Goal: Task Accomplishment & Management: Complete application form

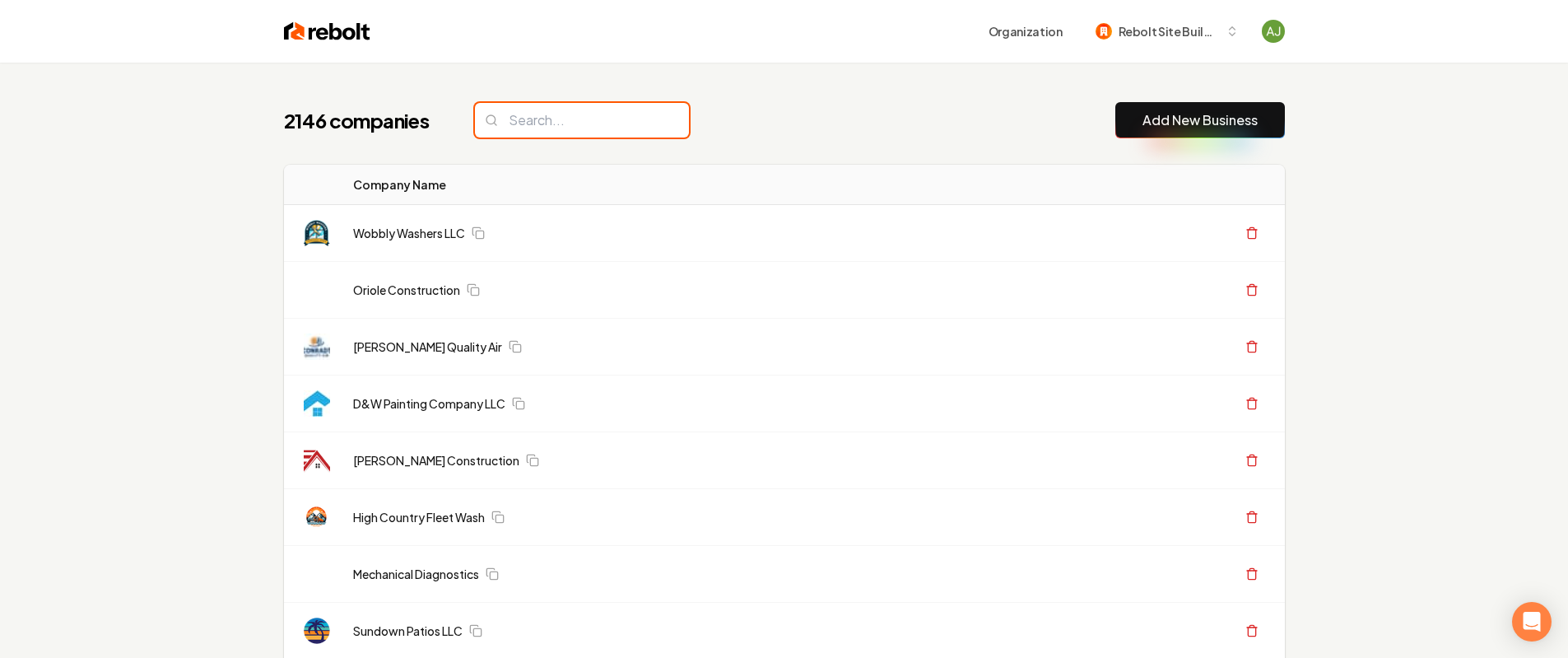
click at [530, 133] on input "search" at bounding box center [582, 120] width 215 height 35
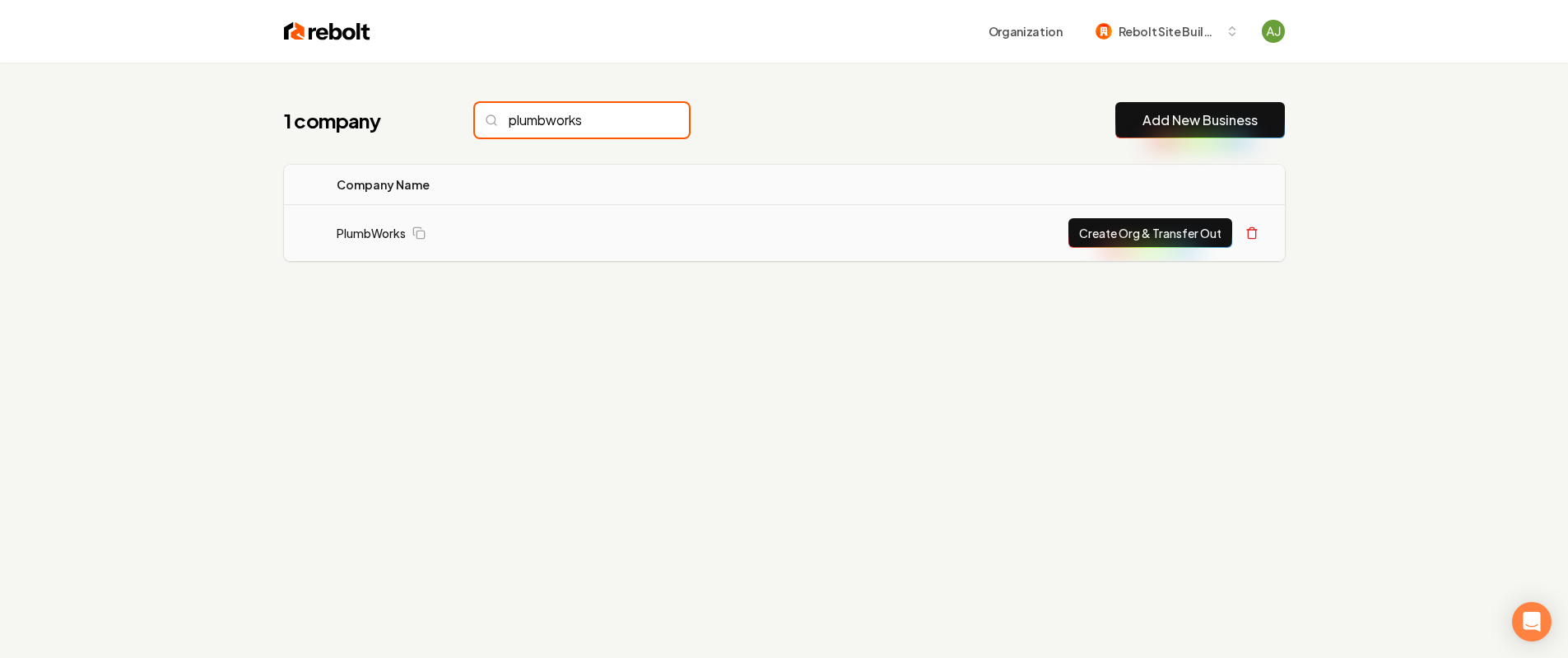
type input "plumbworks"
click at [1178, 236] on button "Create Org & Transfer Out" at bounding box center [1151, 232] width 164 height 29
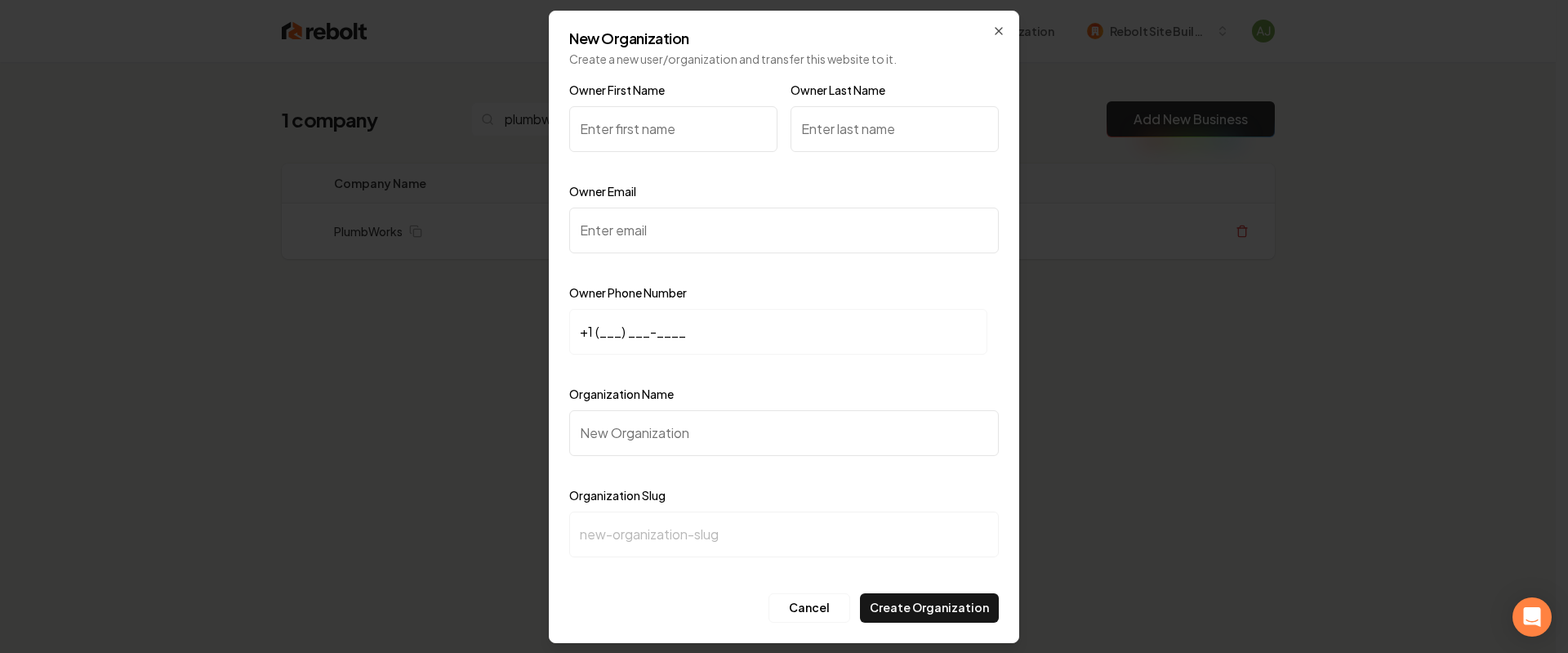
paste input "Brandon"
type input "Brandon"
click at [679, 232] on input "Owner Email" at bounding box center [784, 231] width 430 height 46
paste input "brandon.modrak@icloud.com"
type input "brandon.modrak@icloud.com"
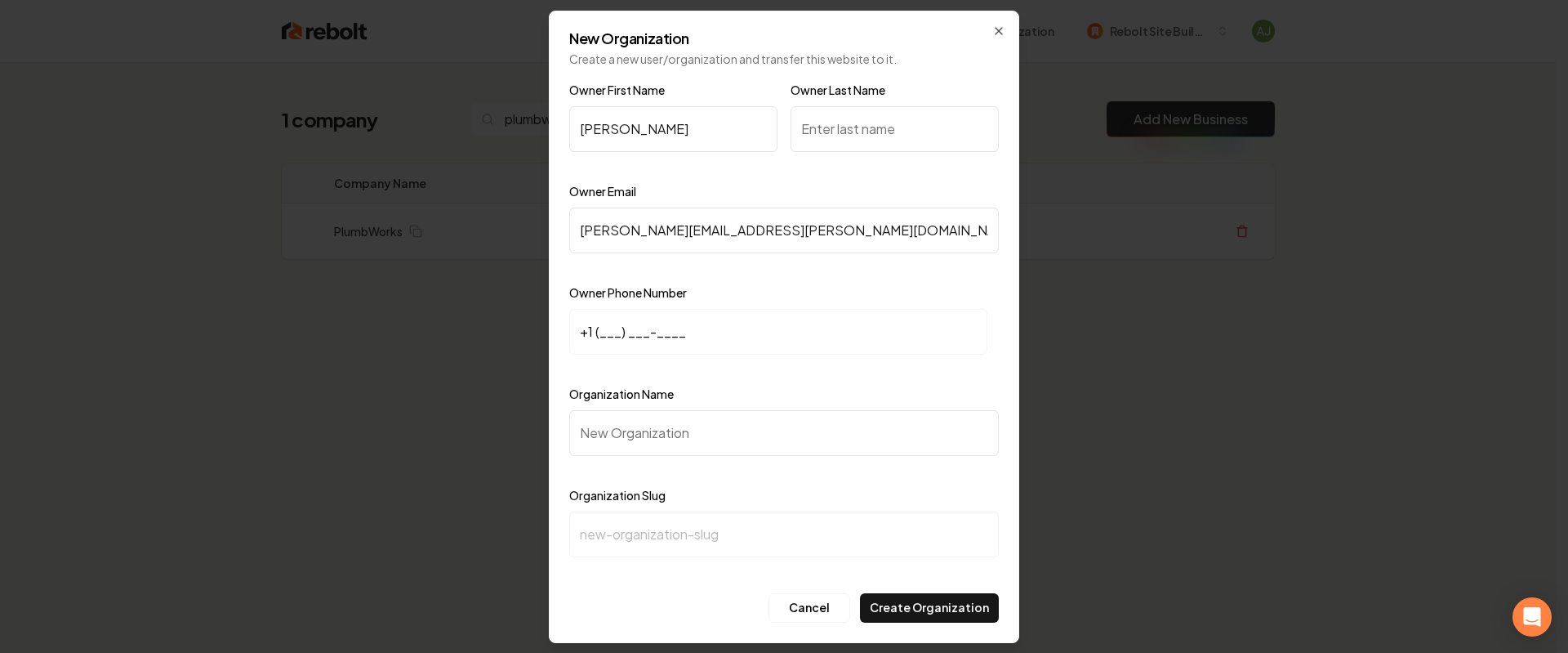
click at [638, 331] on input "+1 (___) ___-____" at bounding box center [778, 332] width 419 height 46
paste input "816) 518-8685"
type input "+1 (816) 518-8685"
click at [861, 133] on input "Owner Last Name" at bounding box center [894, 129] width 208 height 46
type input "Modrak"
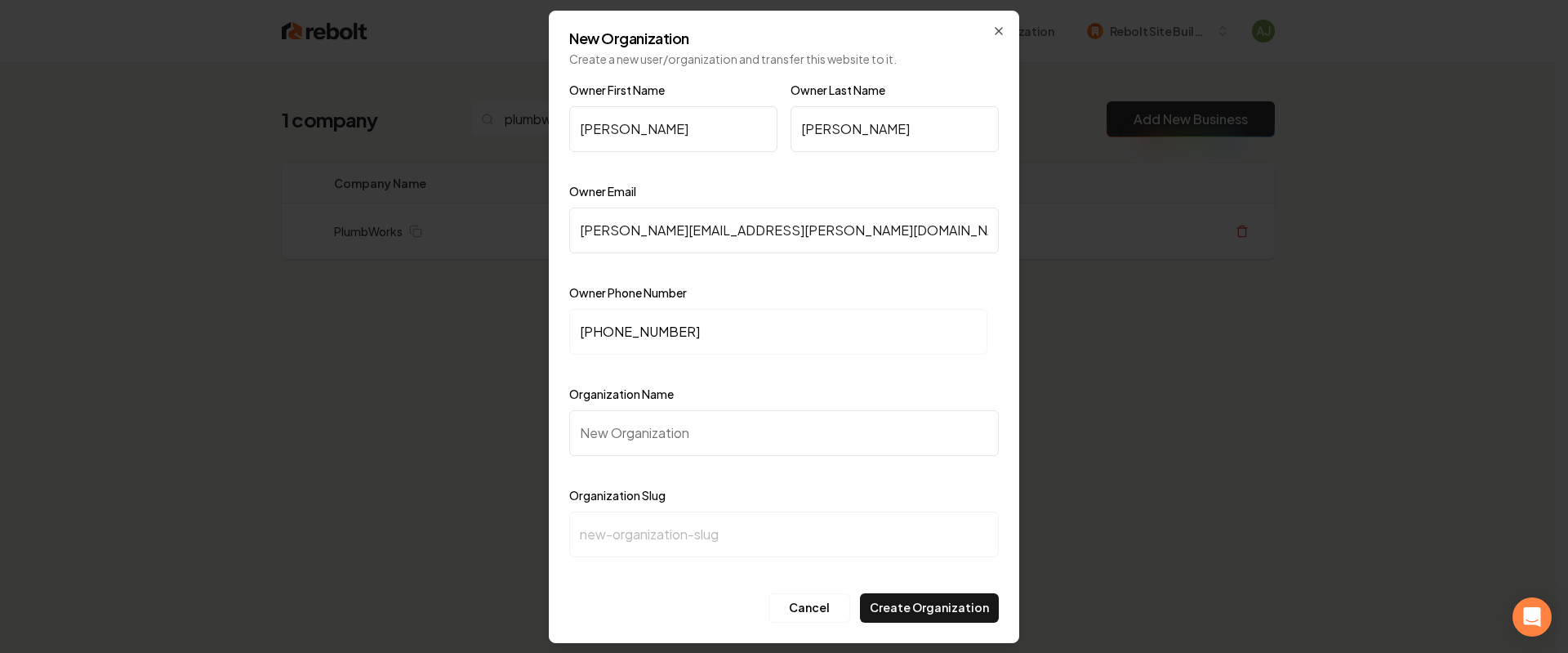
click at [660, 415] on input "Organization Name" at bounding box center [784, 433] width 430 height 46
paste input "PlumbWorks"
type input "PlumbWorks"
type input "plumbworks"
type input "PlumbWorks"
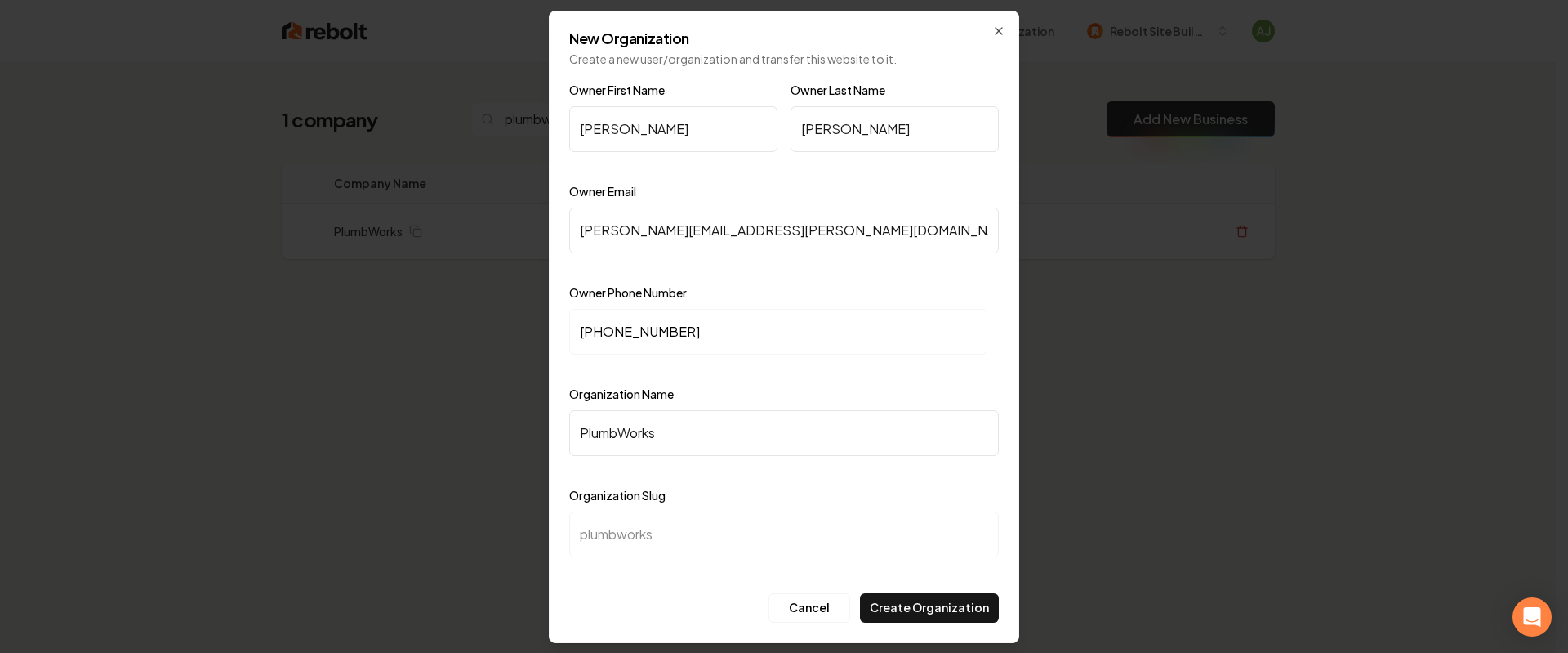
click at [934, 615] on button "Create Organization" at bounding box center [930, 607] width 139 height 29
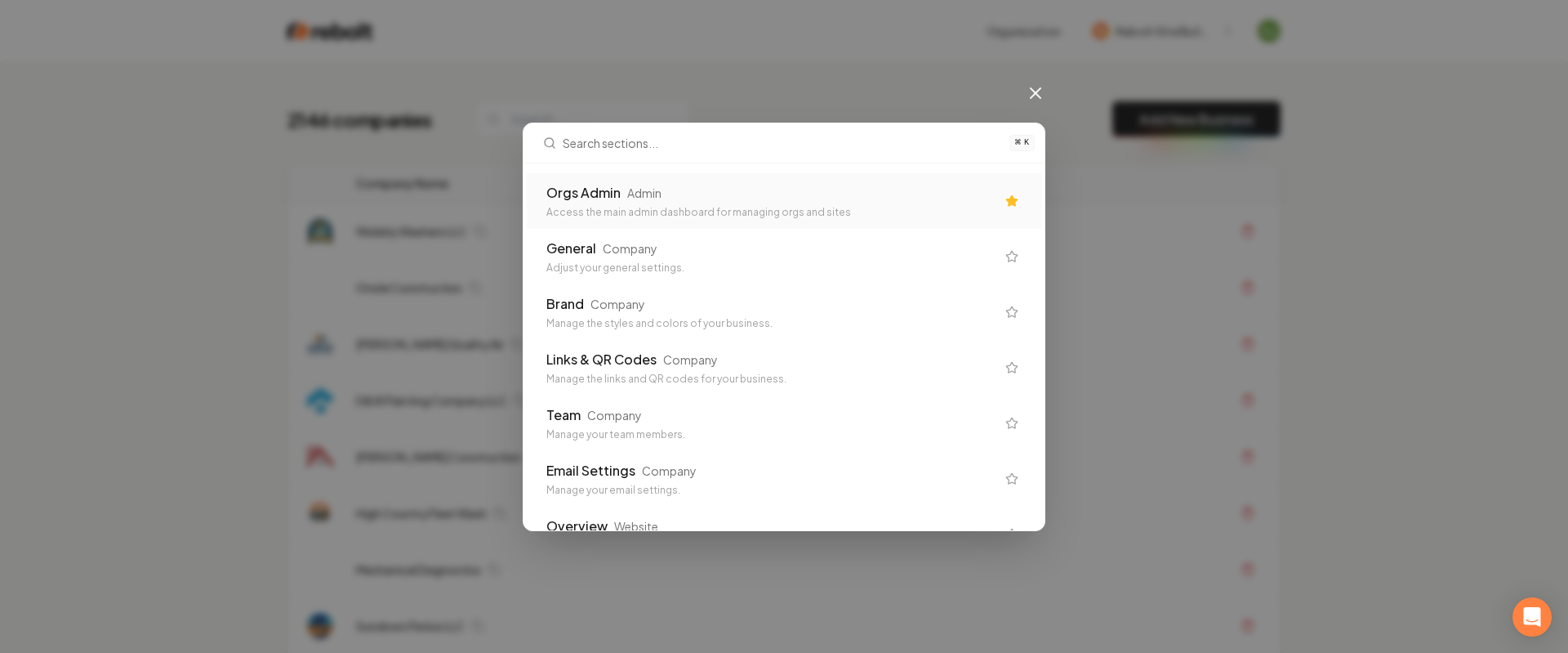
click at [638, 197] on div "Admin" at bounding box center [644, 193] width 34 height 17
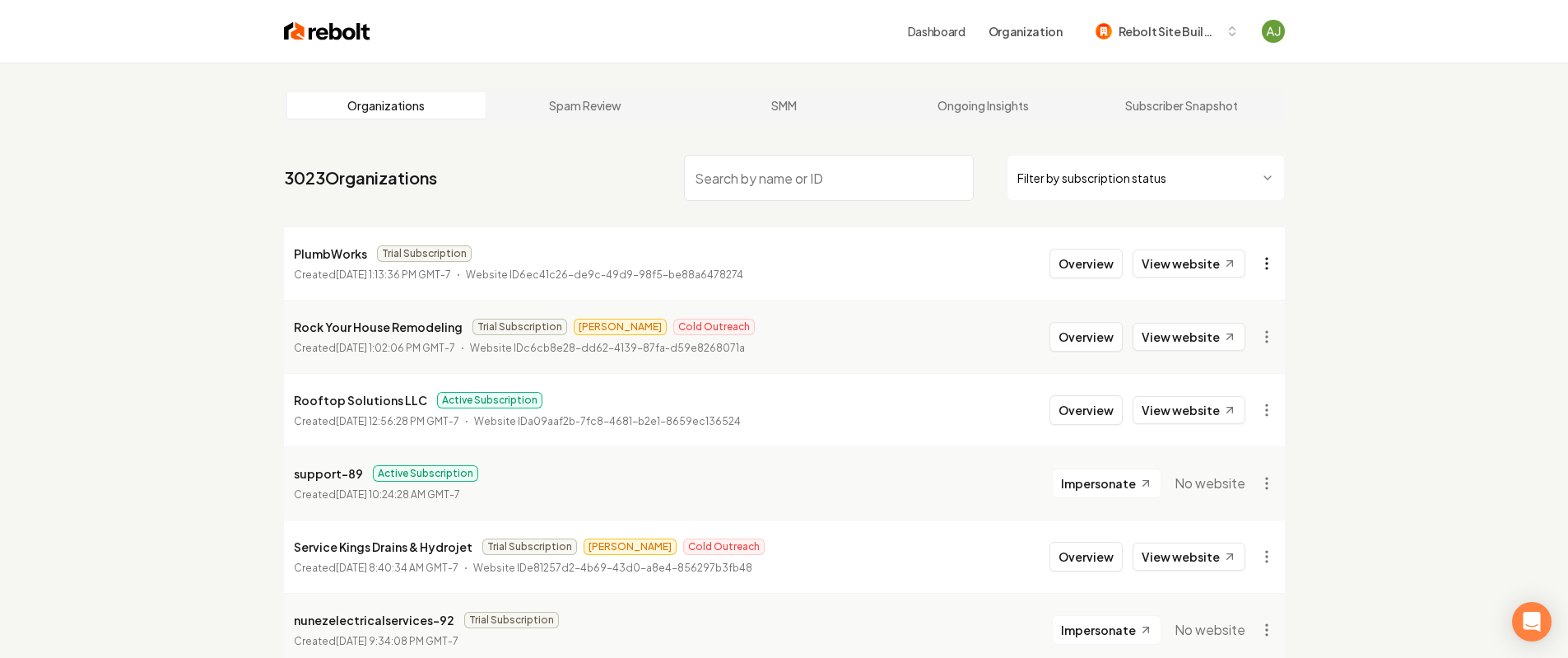
click at [1262, 260] on html "Dashboard Organization Rebolt Site Builder Organizations Spam Review SMM Ongoin…" at bounding box center [784, 329] width 1568 height 658
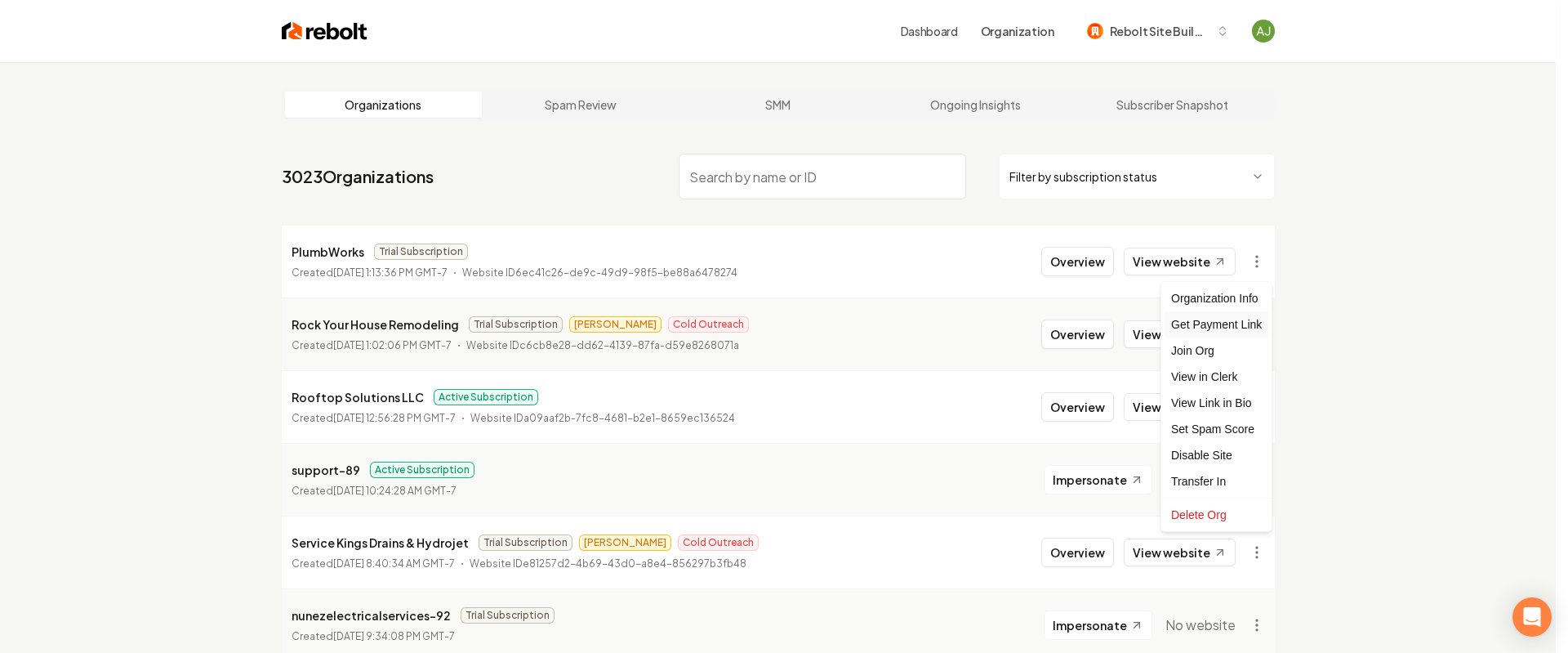
click at [1229, 322] on div "Get Payment Link" at bounding box center [1217, 325] width 104 height 26
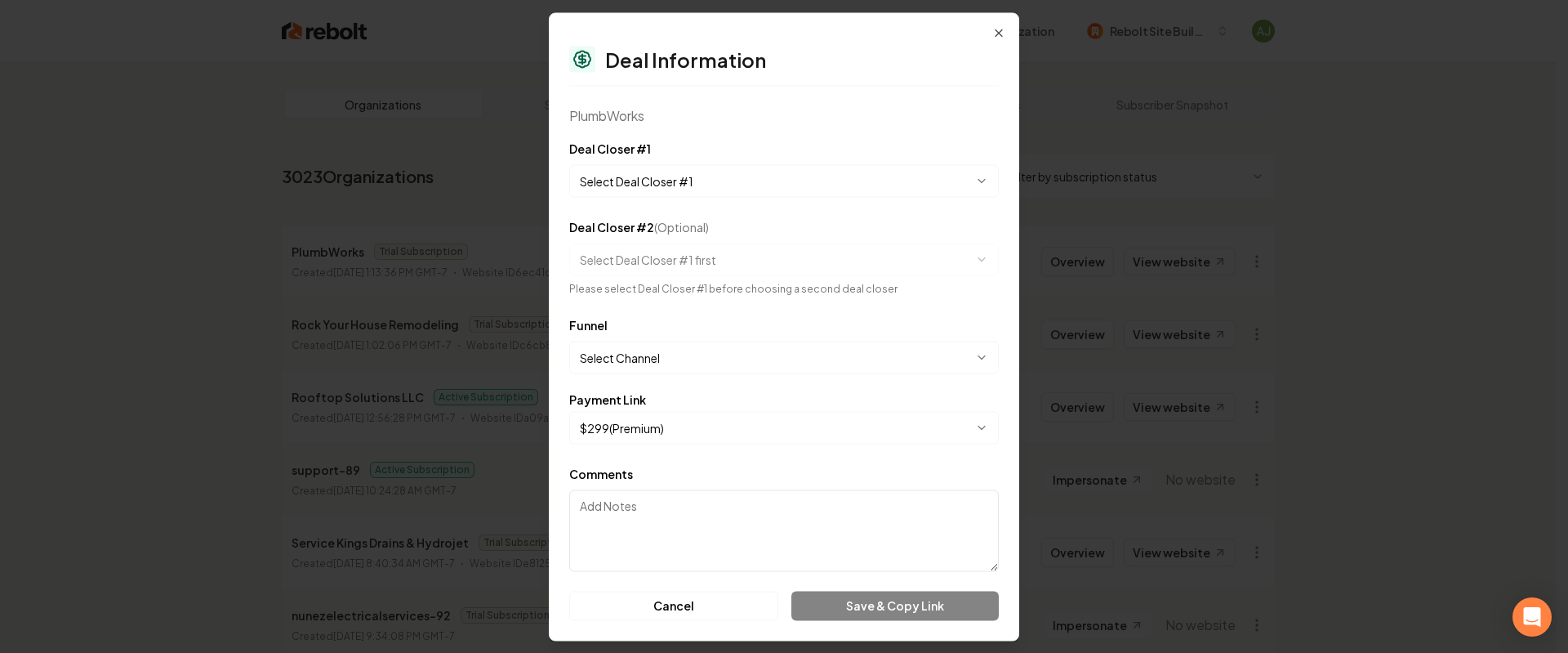
click at [658, 184] on body "Dashboard Organization Rebolt Site Builder Organizations Spam Review SMM Ongoin…" at bounding box center [777, 326] width 1556 height 653
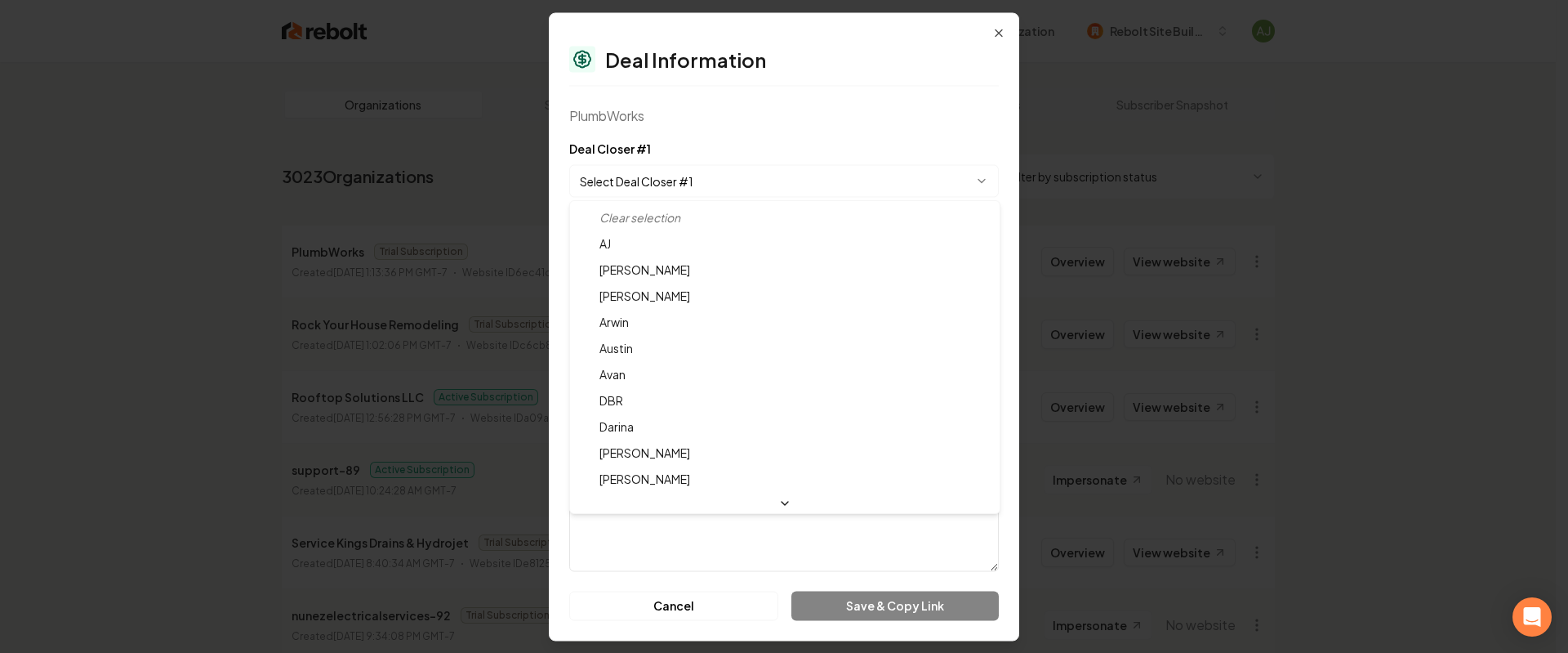
select select "**********"
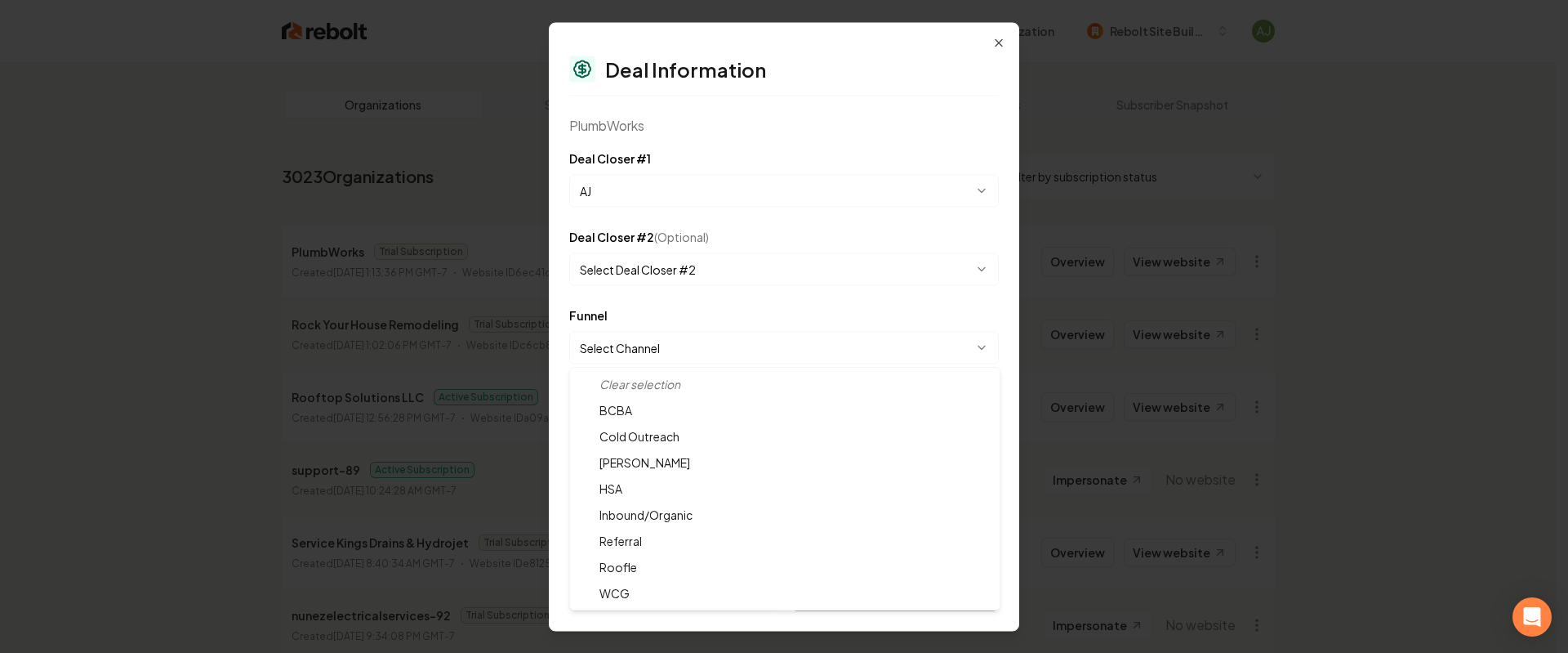
click at [653, 340] on body "Dashboard Organization Rebolt Site Builder Organizations Spam Review SMM Ongoin…" at bounding box center [777, 326] width 1556 height 653
select select "**********"
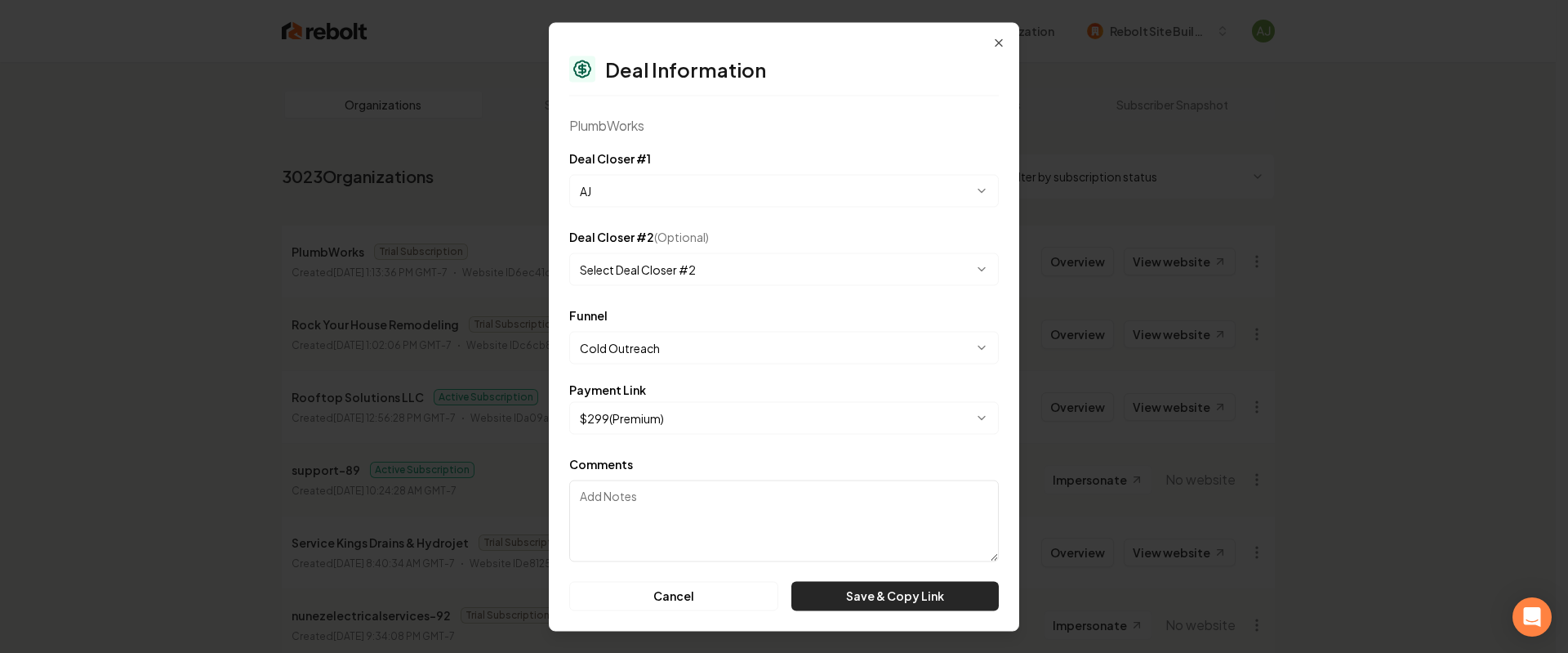
click at [885, 605] on button "Save & Copy Link" at bounding box center [895, 595] width 208 height 29
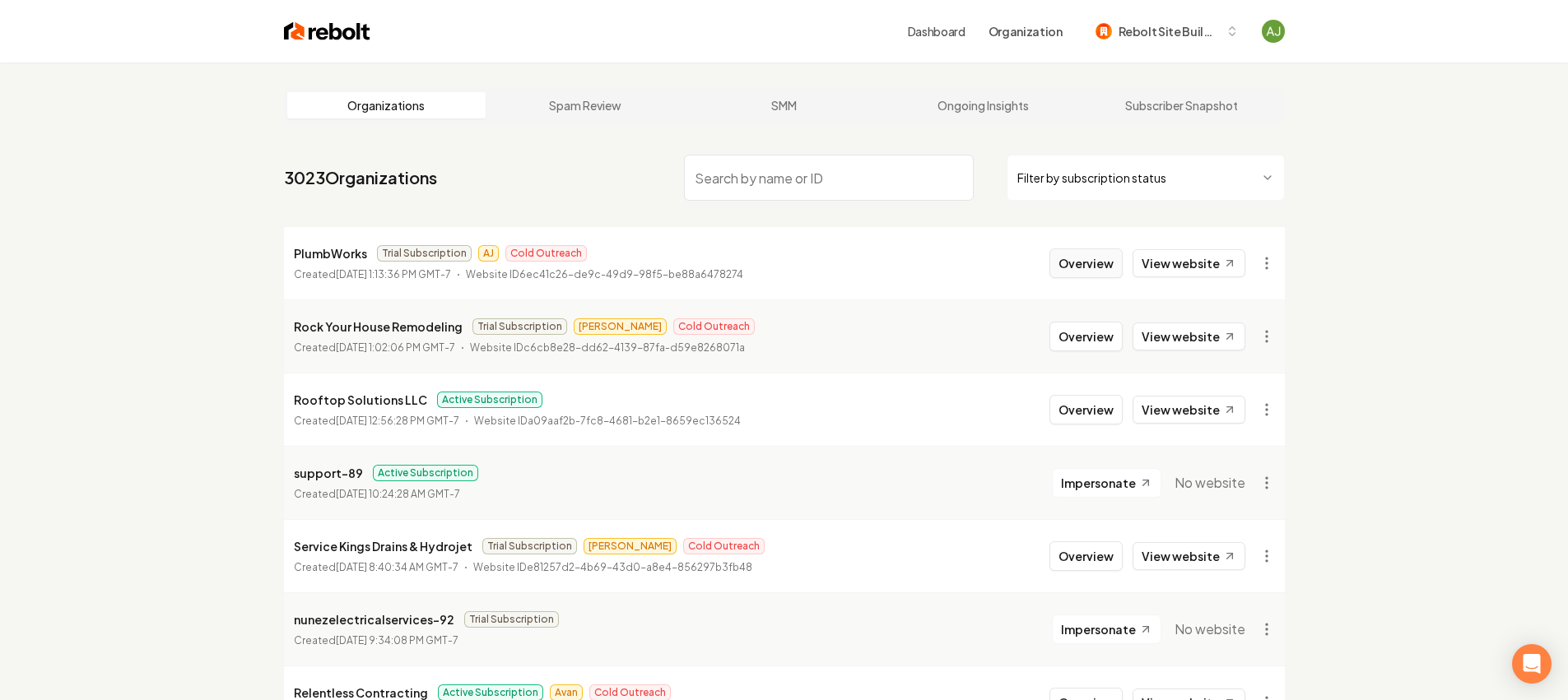
click at [1107, 261] on button "Overview" at bounding box center [1086, 263] width 74 height 29
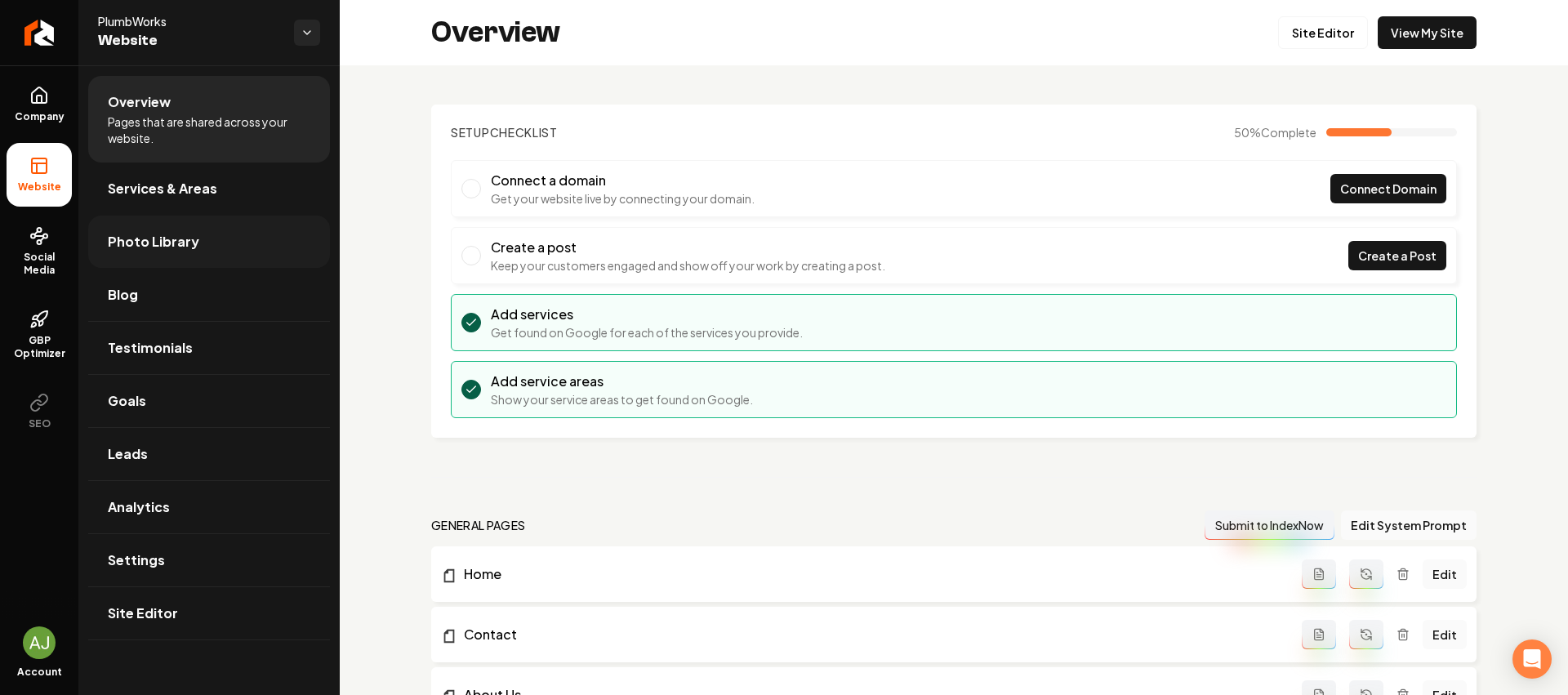
click at [164, 265] on link "Photo Library" at bounding box center [208, 241] width 242 height 52
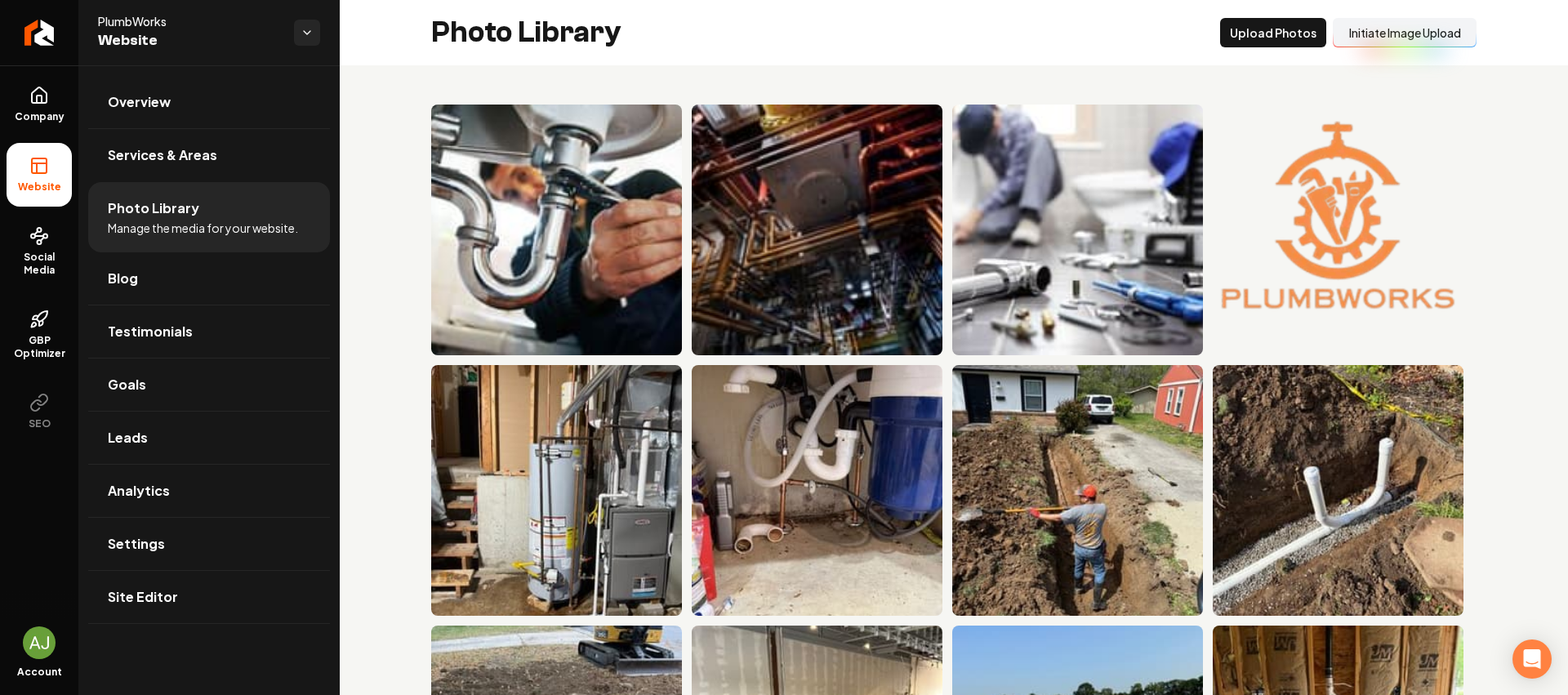
click at [1374, 37] on button "Initiate Image Upload" at bounding box center [1404, 32] width 143 height 29
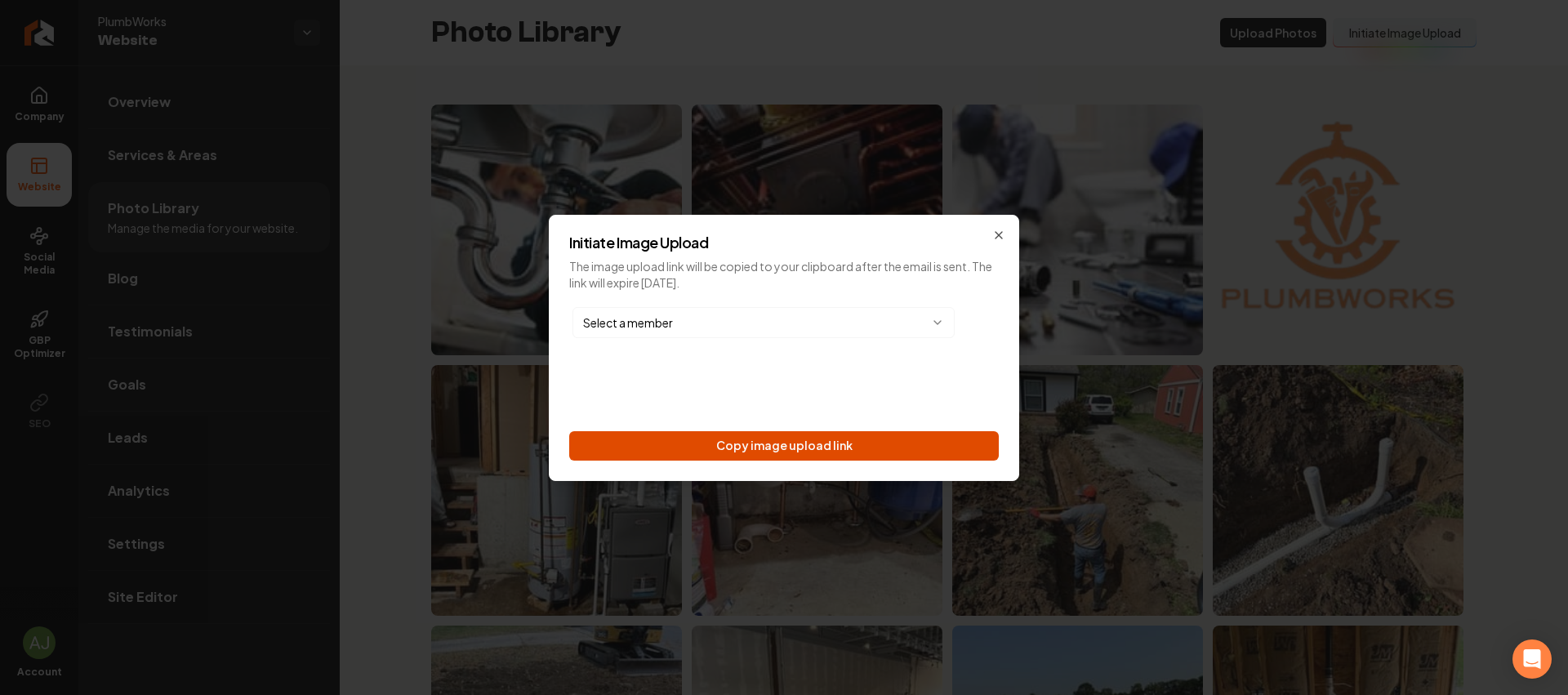
click at [755, 449] on button "Copy image upload link" at bounding box center [784, 445] width 430 height 29
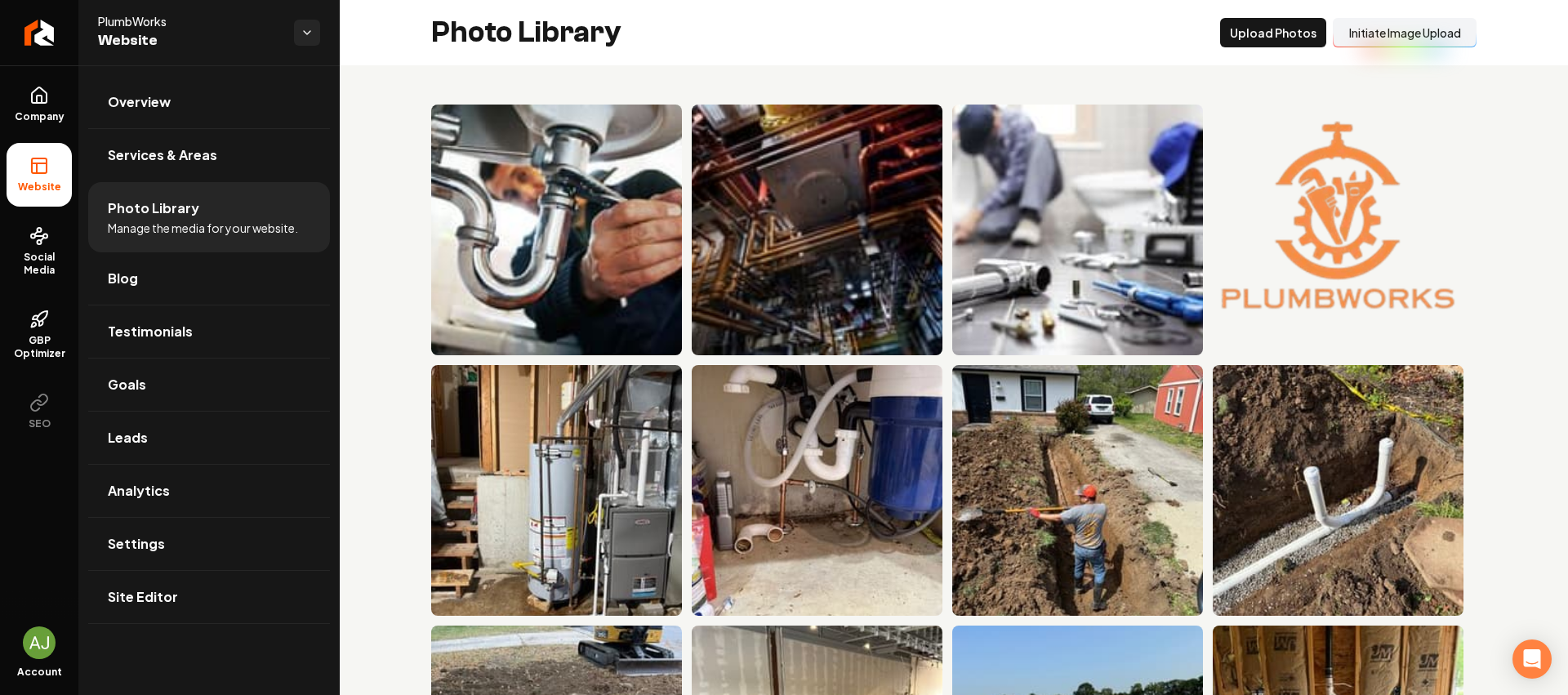
click at [1375, 36] on button "Initiate Image Upload" at bounding box center [1404, 32] width 143 height 29
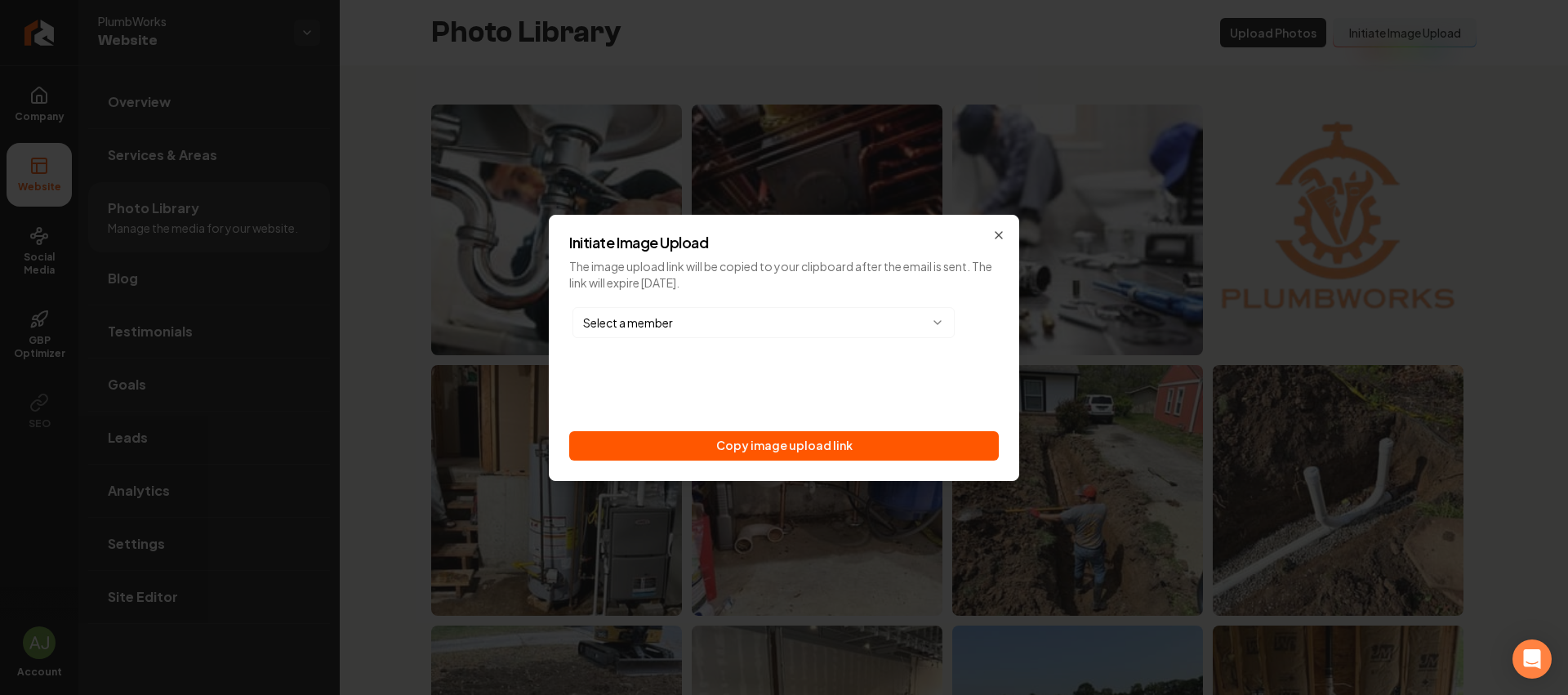
click at [689, 318] on body "Company Website Social Media GBP Optimizer SEO Account PlumbWorks Website Overv…" at bounding box center [784, 348] width 1568 height 695
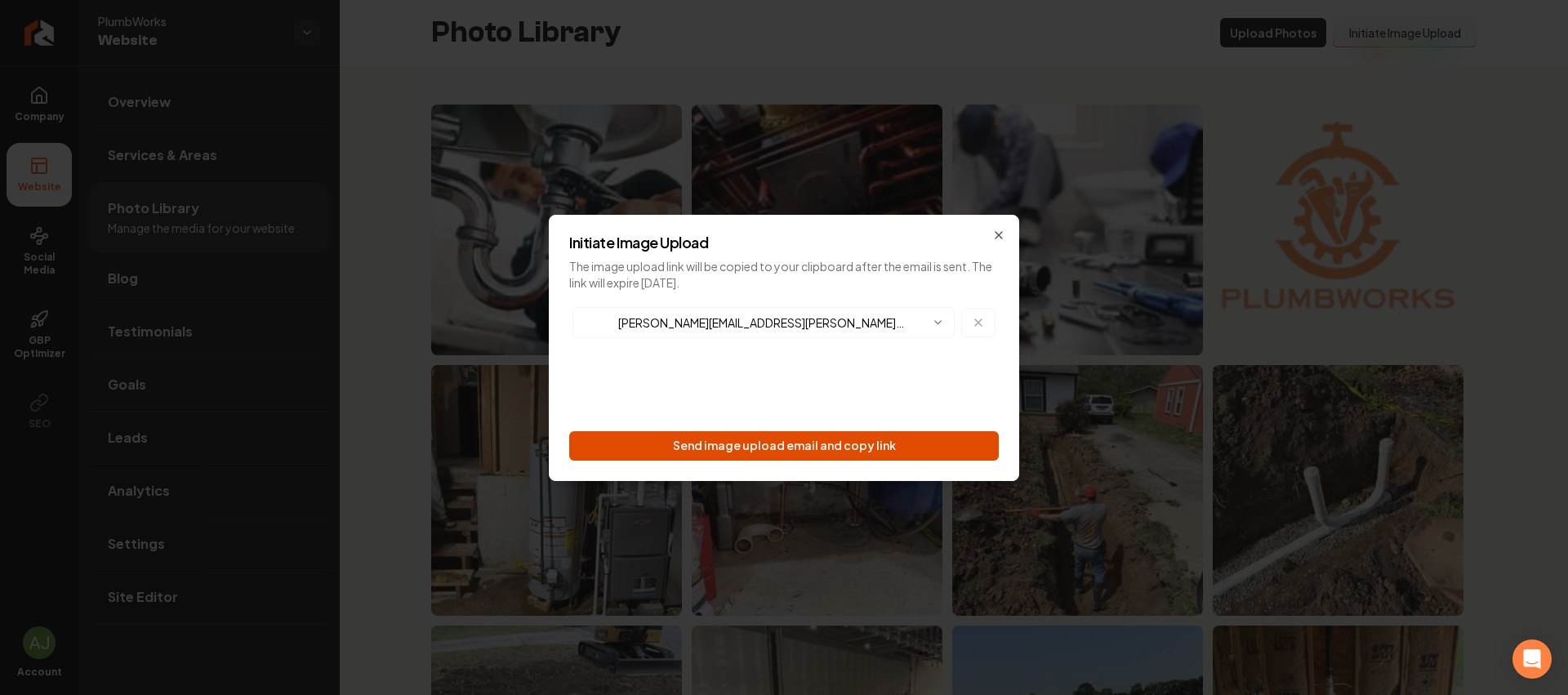
click at [786, 451] on button "Send image upload email and copy link" at bounding box center [784, 445] width 430 height 29
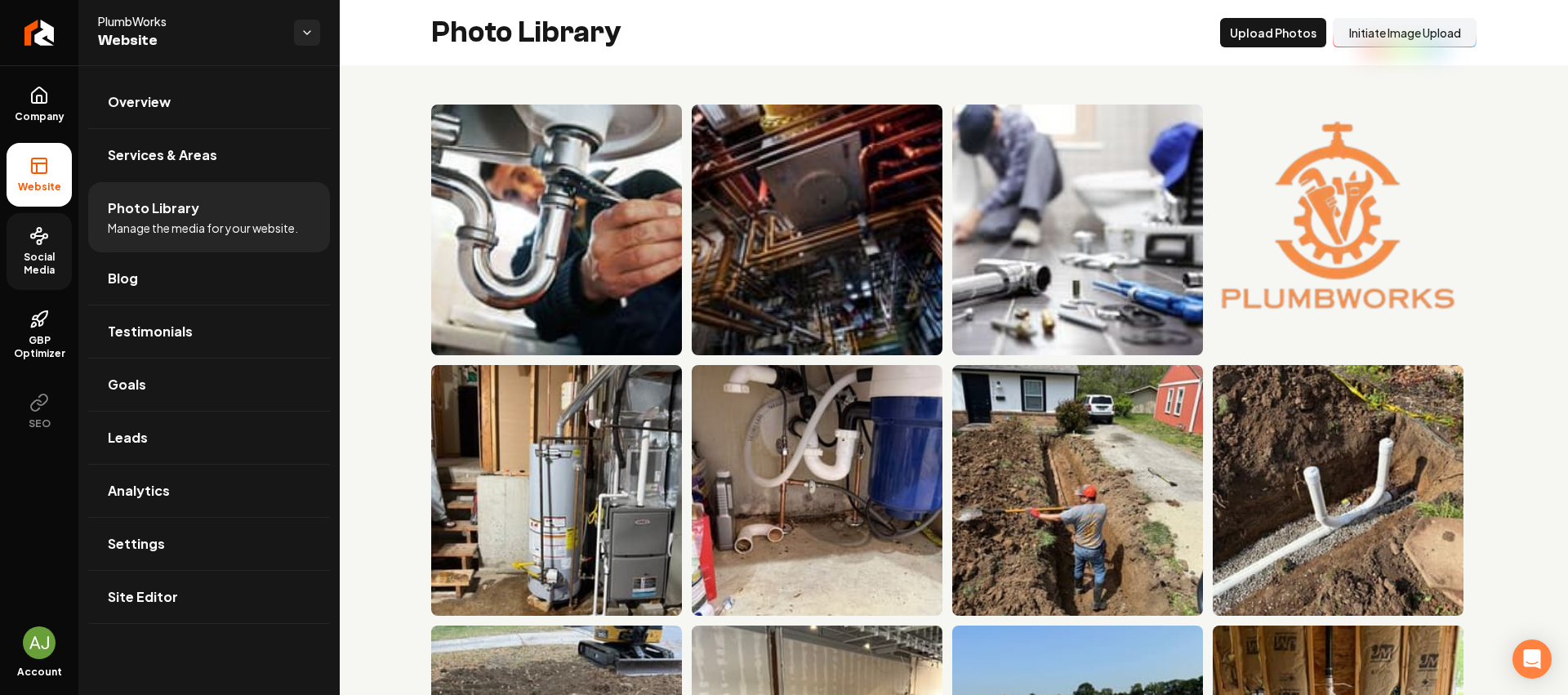
click at [34, 243] on icon at bounding box center [39, 236] width 19 height 19
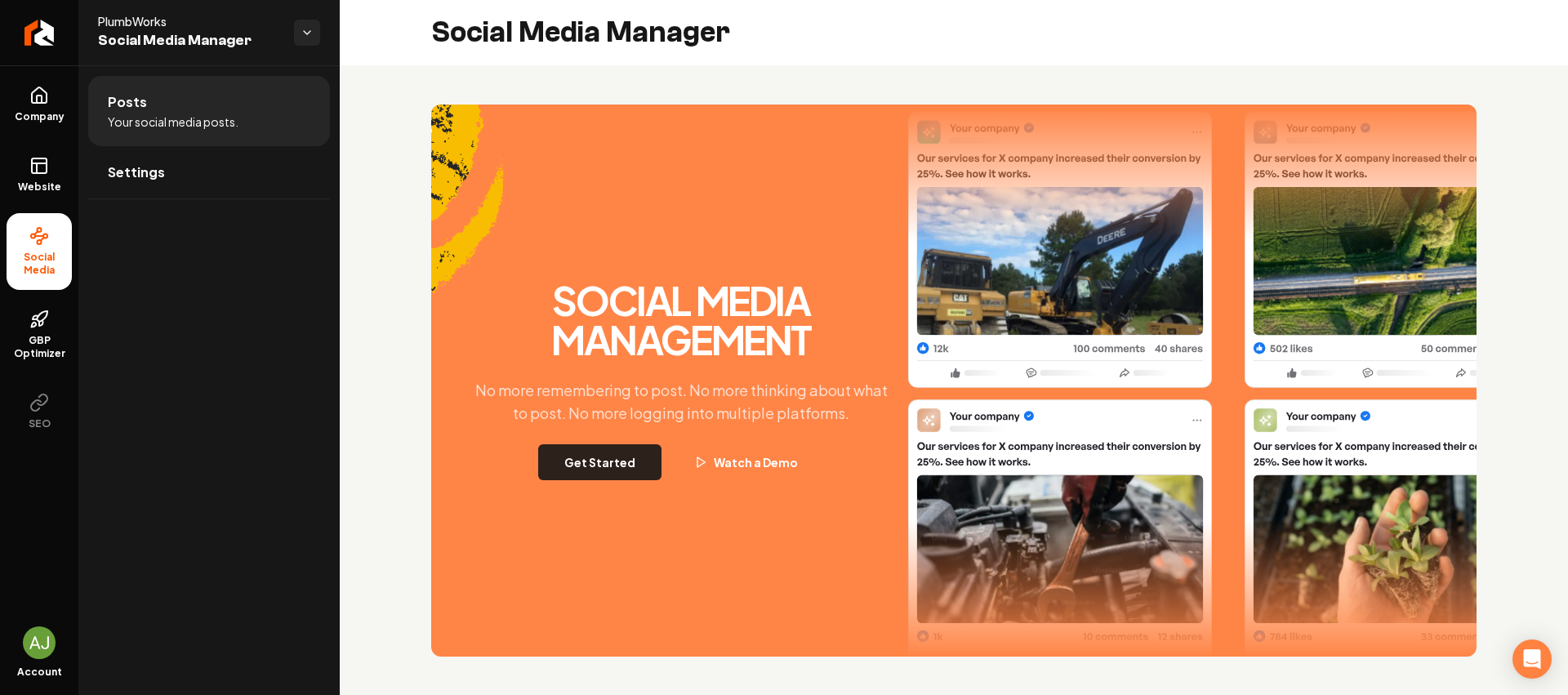
click at [638, 456] on button "Get Started" at bounding box center [600, 462] width 123 height 36
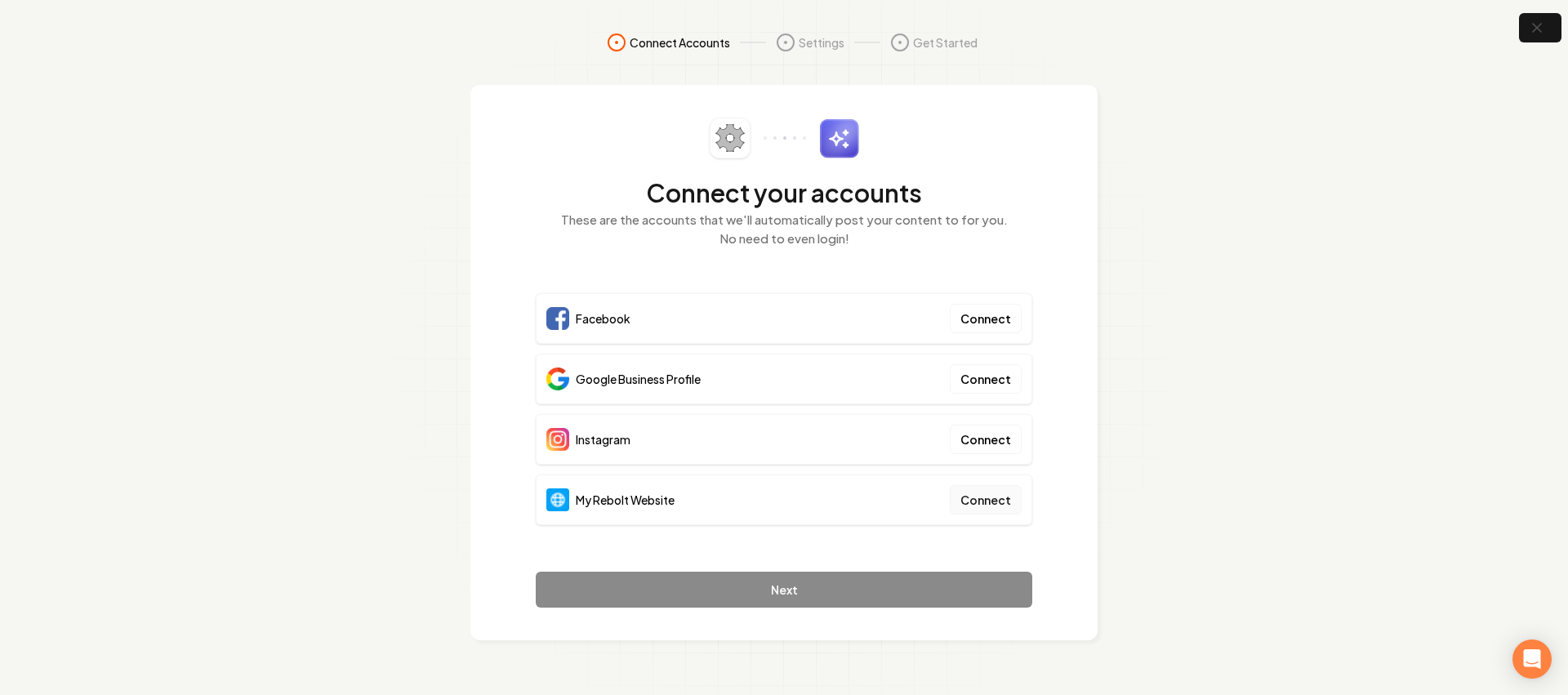
click at [981, 505] on button "Connect" at bounding box center [986, 500] width 72 height 29
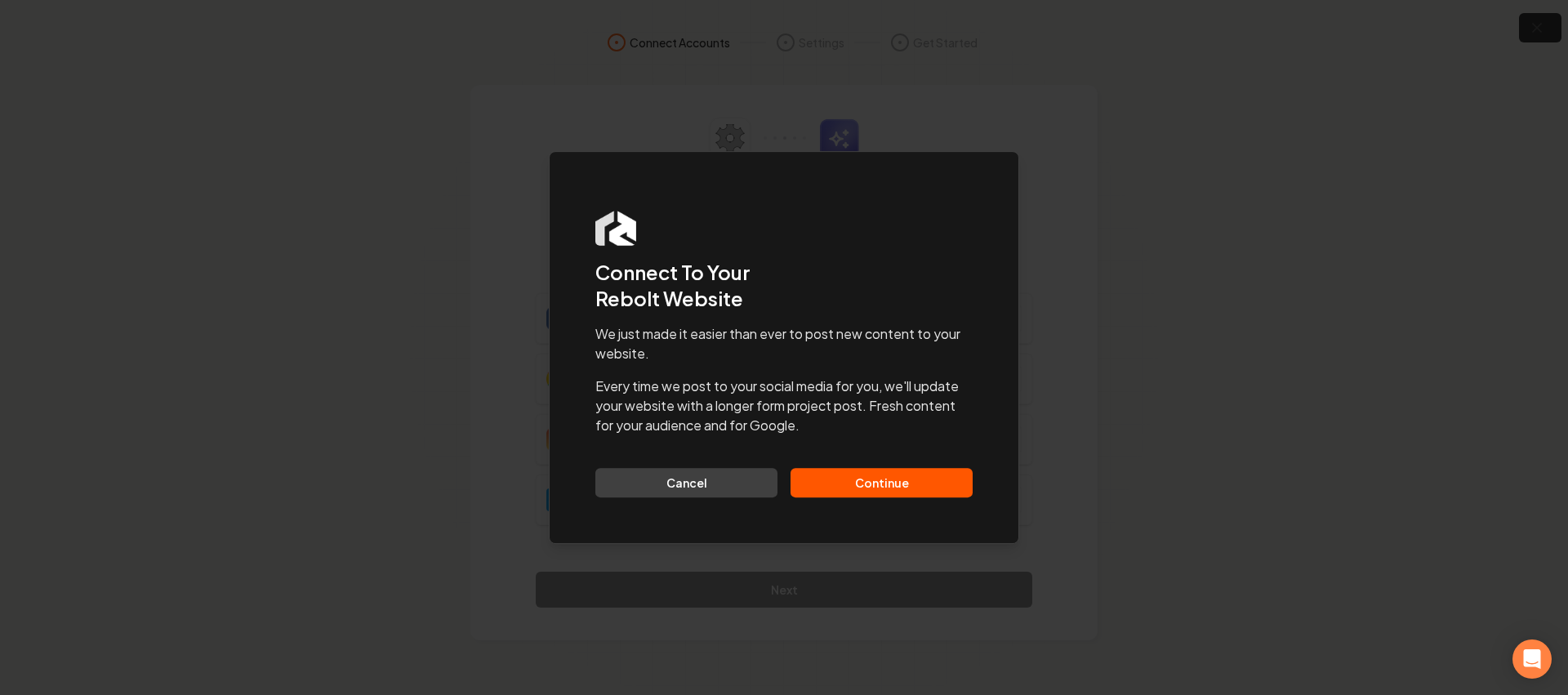
click at [880, 476] on button "Continue" at bounding box center [881, 482] width 182 height 29
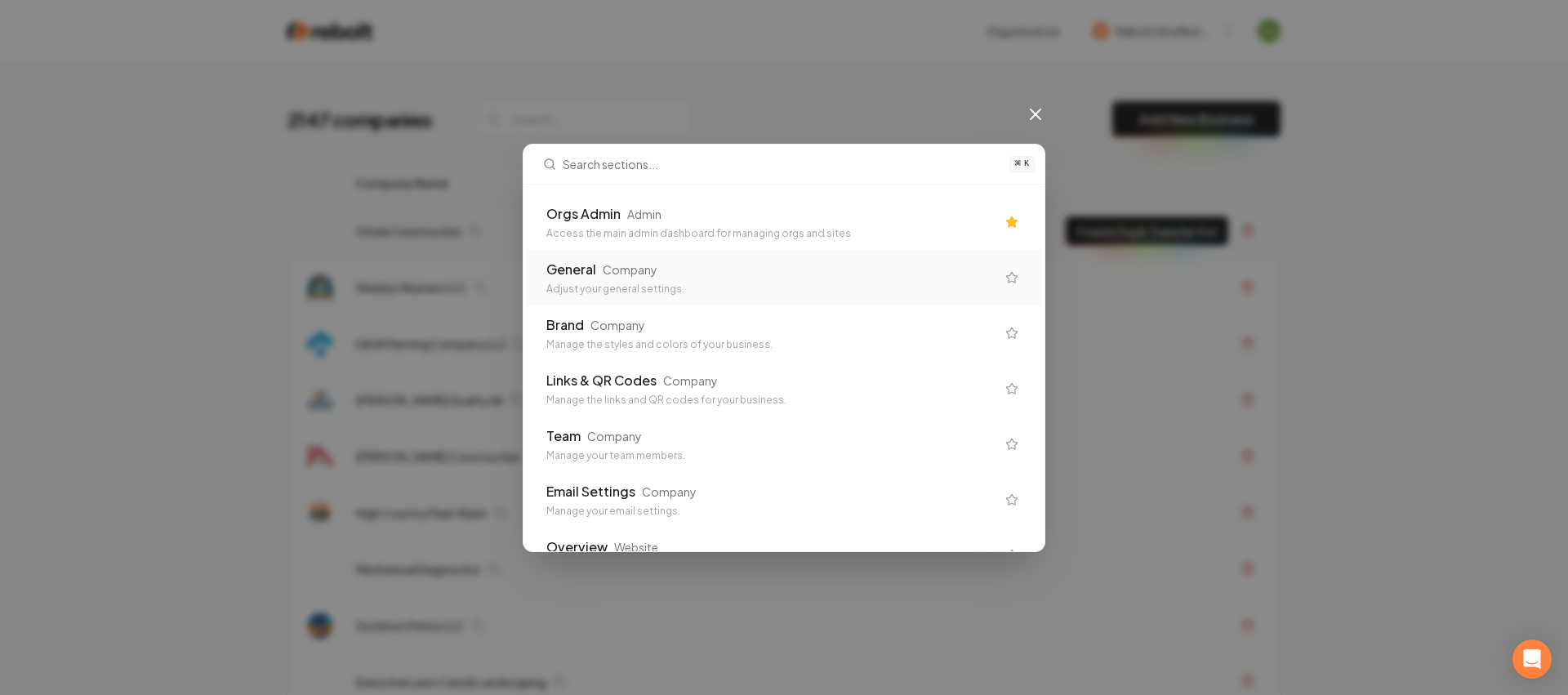
click at [638, 228] on div "Access the main admin dashboard for managing orgs and sites" at bounding box center [770, 233] width 449 height 13
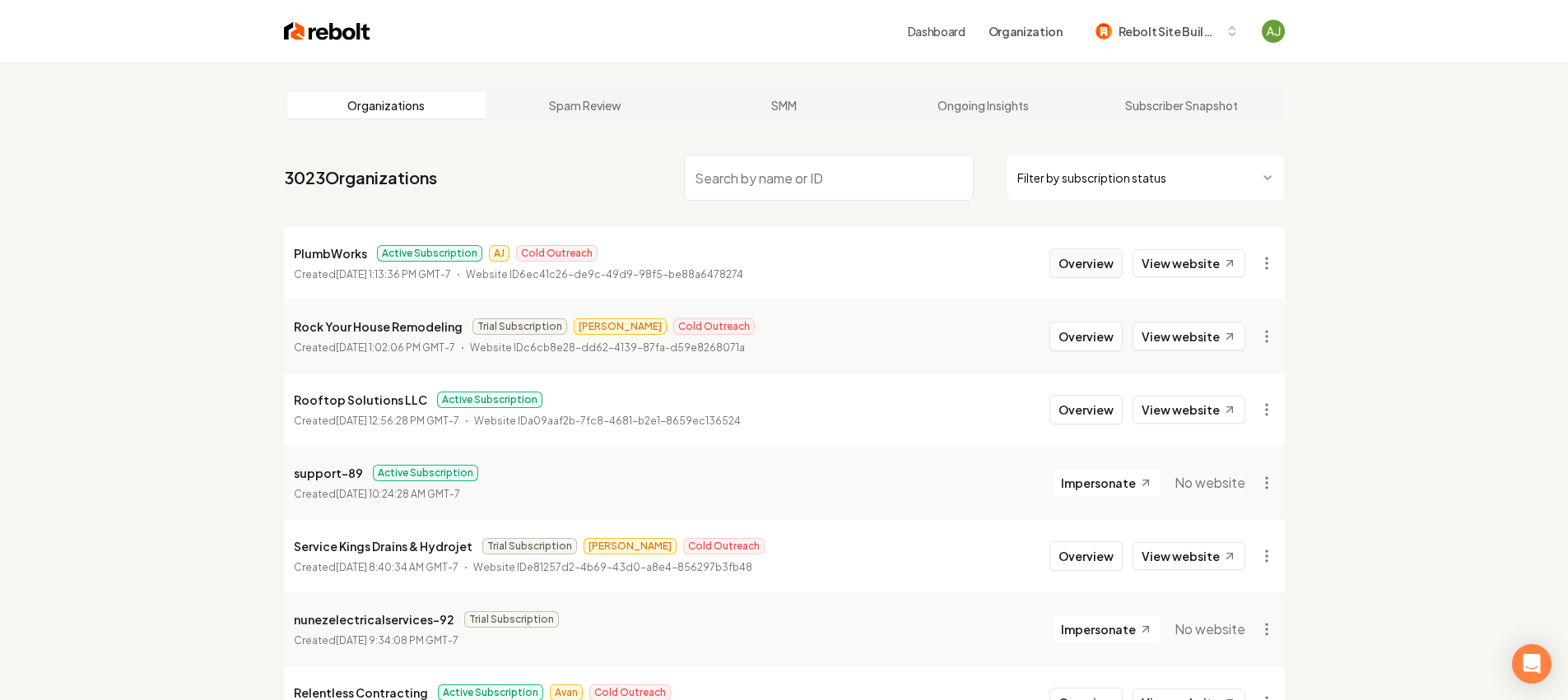
click at [1104, 261] on button "Overview" at bounding box center [1086, 263] width 74 height 29
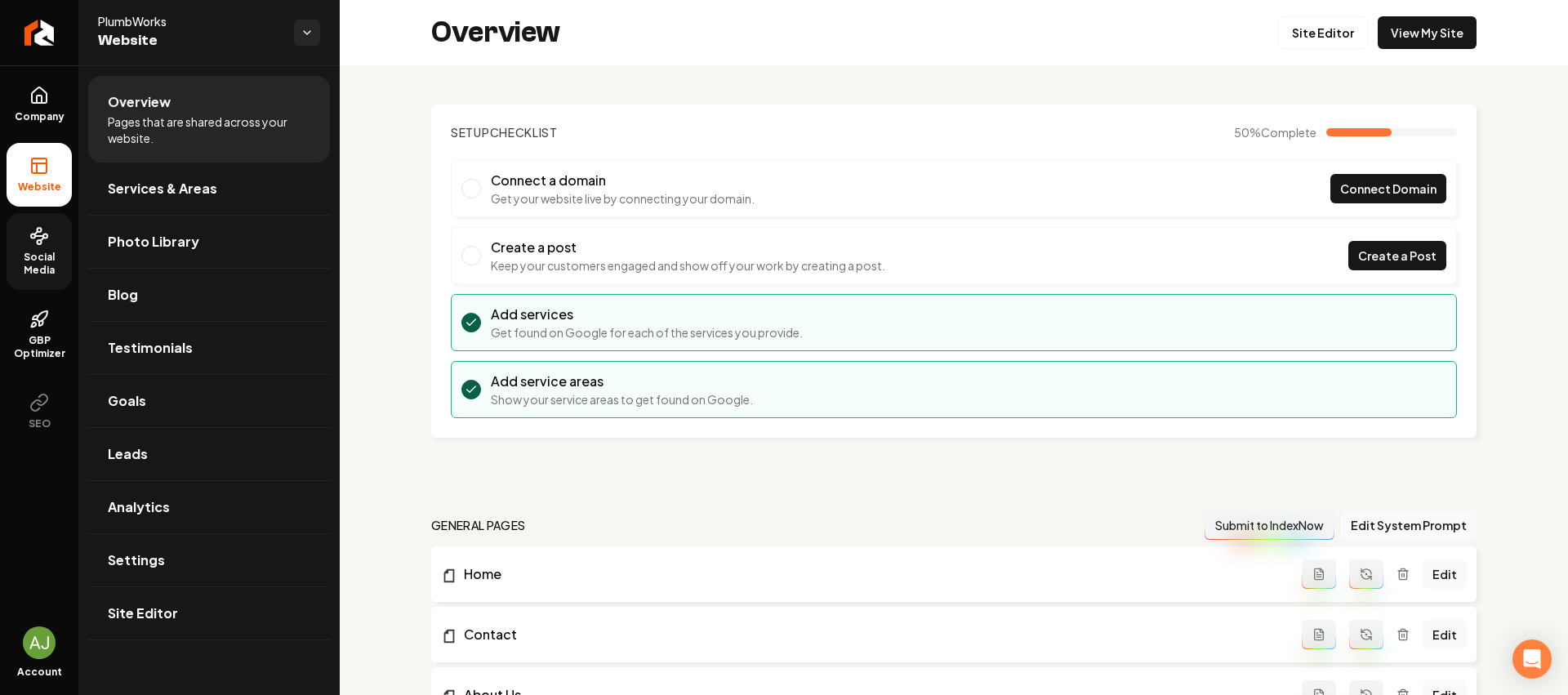
click at [34, 275] on span "Social Media" at bounding box center [39, 264] width 65 height 26
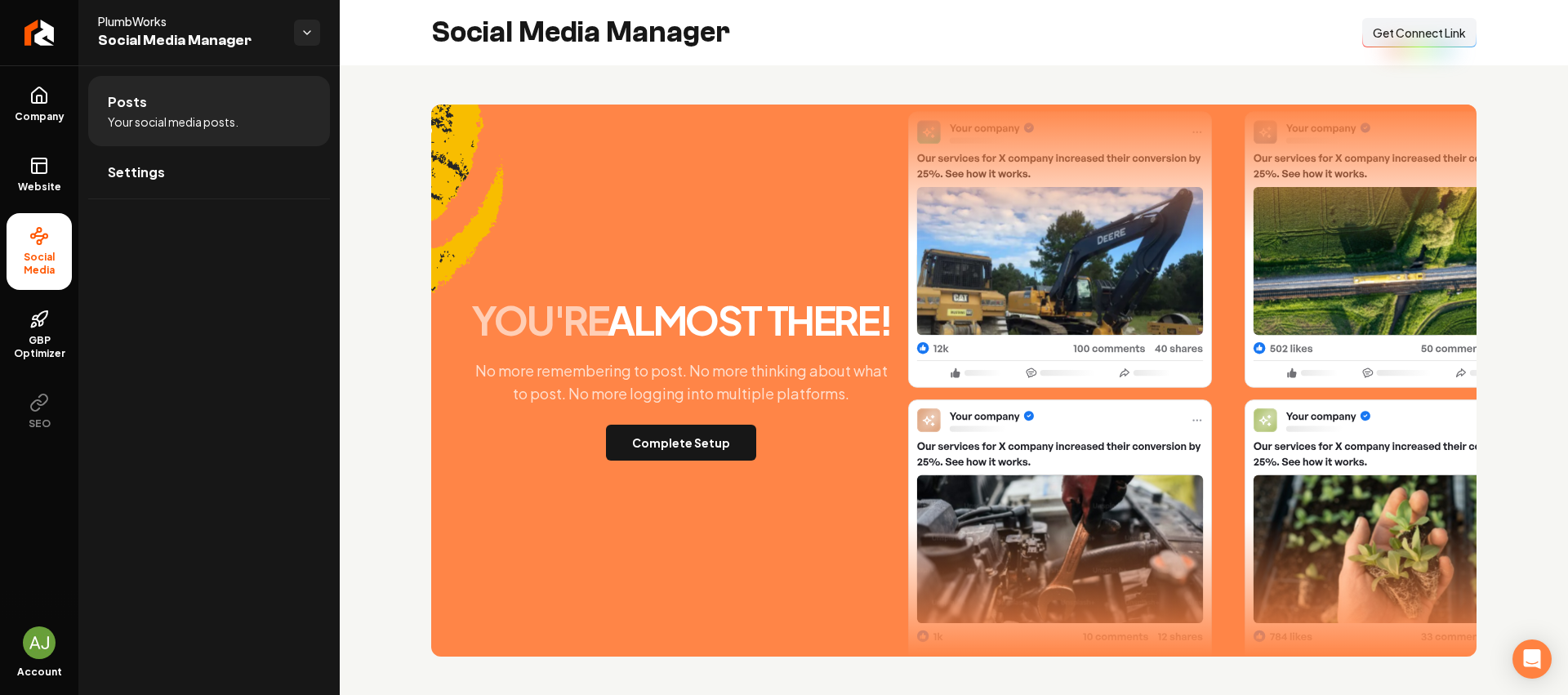
click at [1370, 18] on button "Connect Link Get Connect Link" at bounding box center [1419, 32] width 114 height 29
click at [44, 111] on span "Company" at bounding box center [40, 116] width 63 height 13
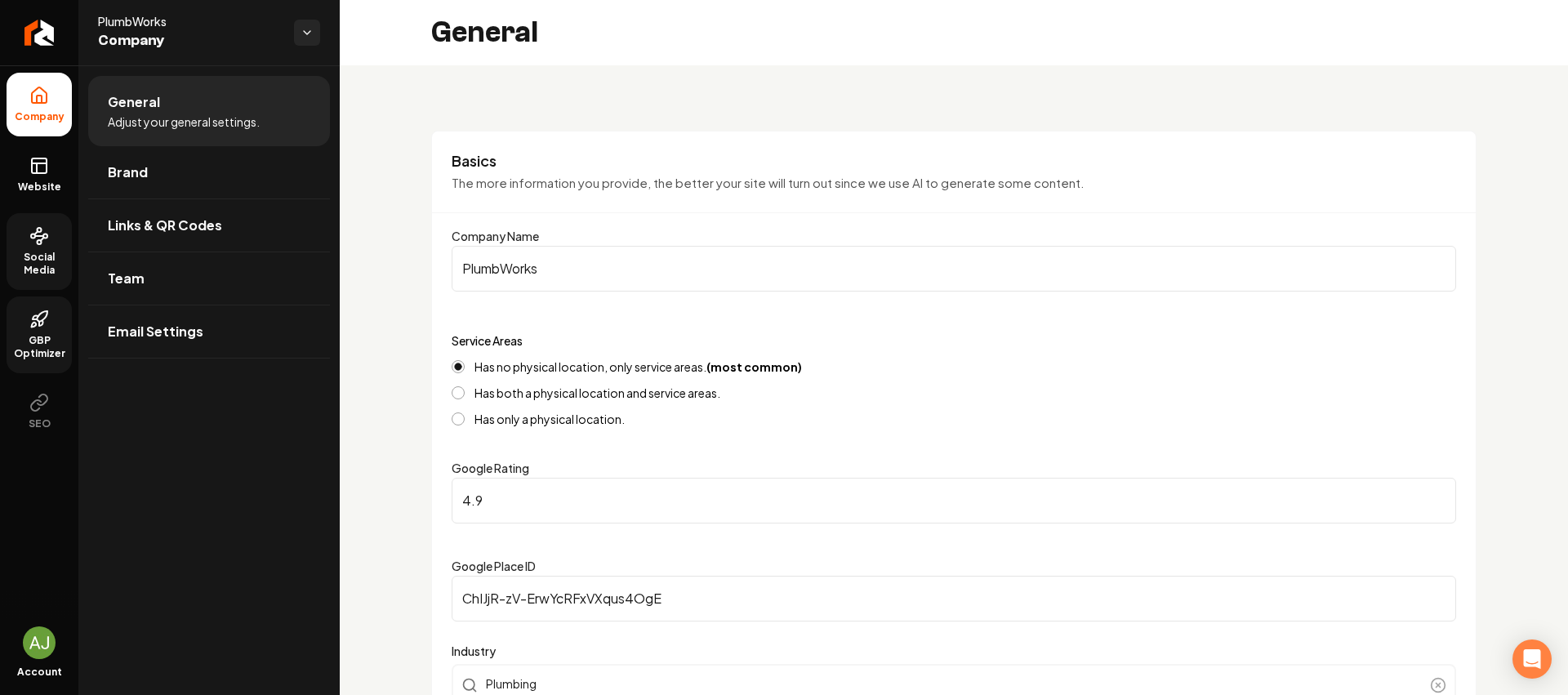
click at [28, 330] on link "GBP Optimizer" at bounding box center [39, 334] width 65 height 77
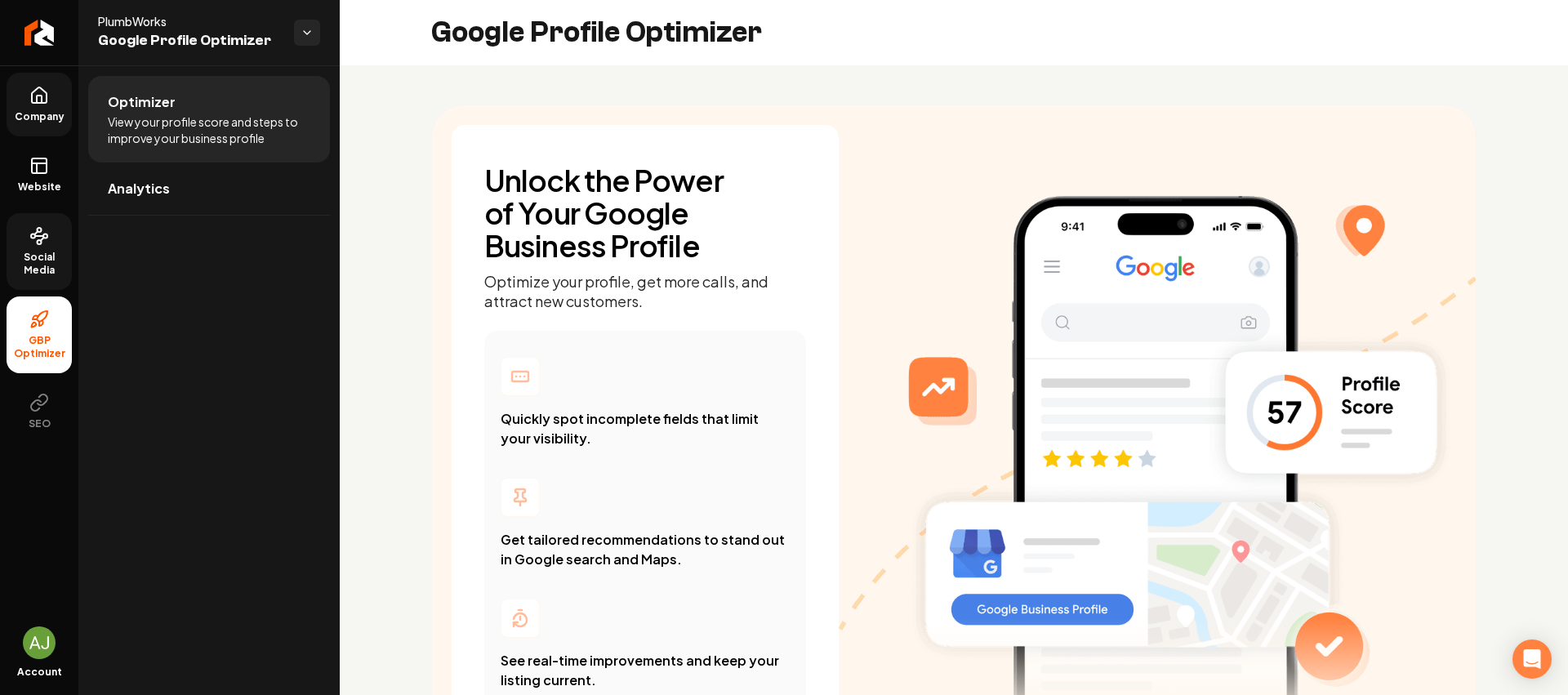
click at [37, 107] on link "Company" at bounding box center [39, 105] width 65 height 63
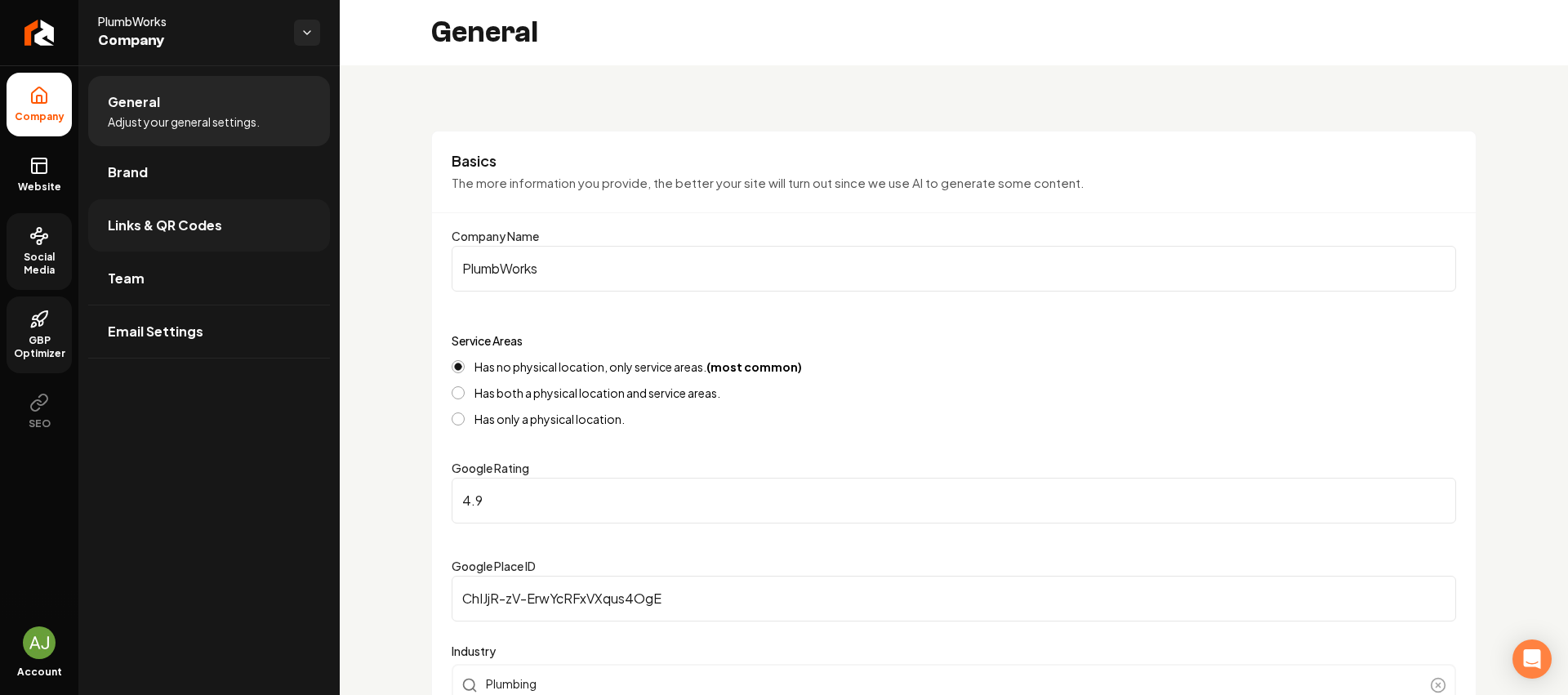
click at [136, 234] on span "Links & QR Codes" at bounding box center [165, 225] width 114 height 19
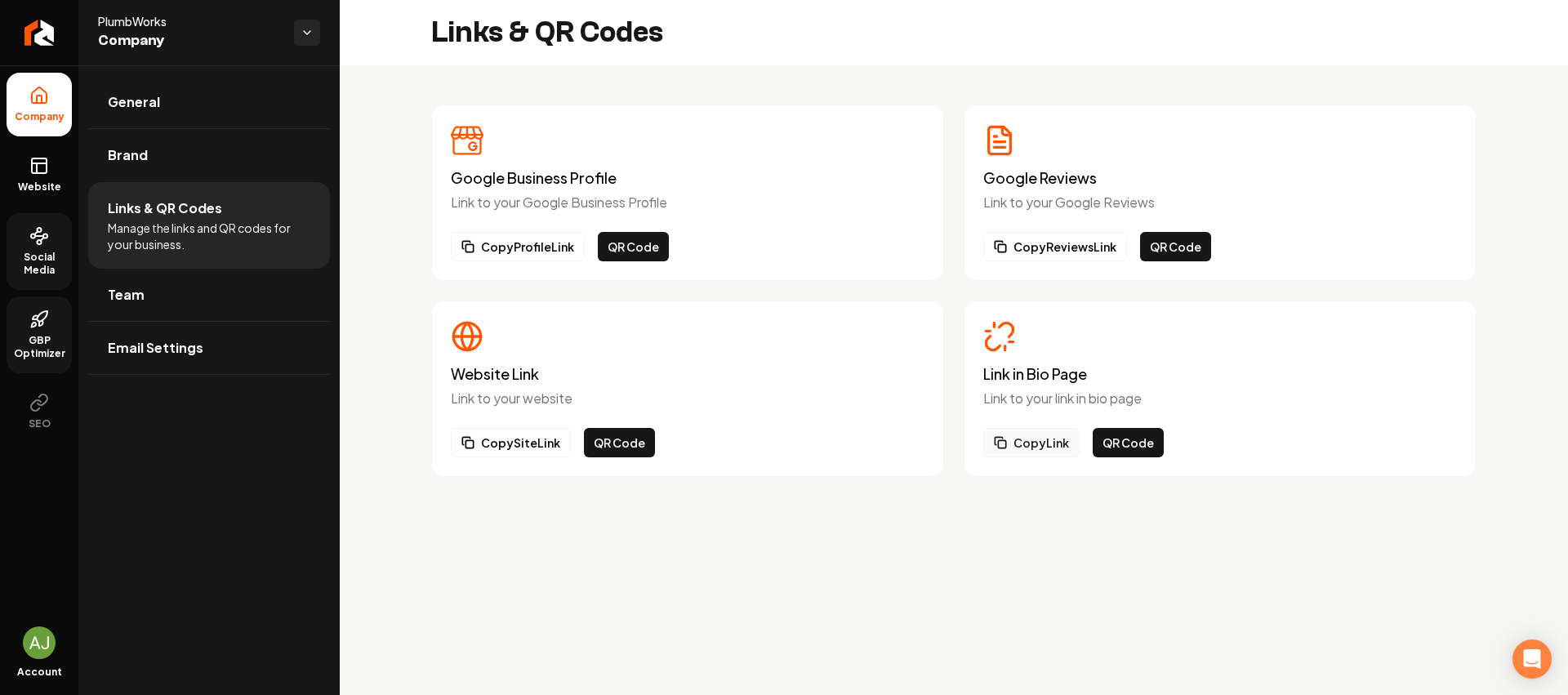
click at [1051, 443] on button "Copy Link" at bounding box center [1032, 443] width 97 height 29
click at [144, 107] on span "General" at bounding box center [134, 102] width 52 height 19
